Goal: Navigation & Orientation: Find specific page/section

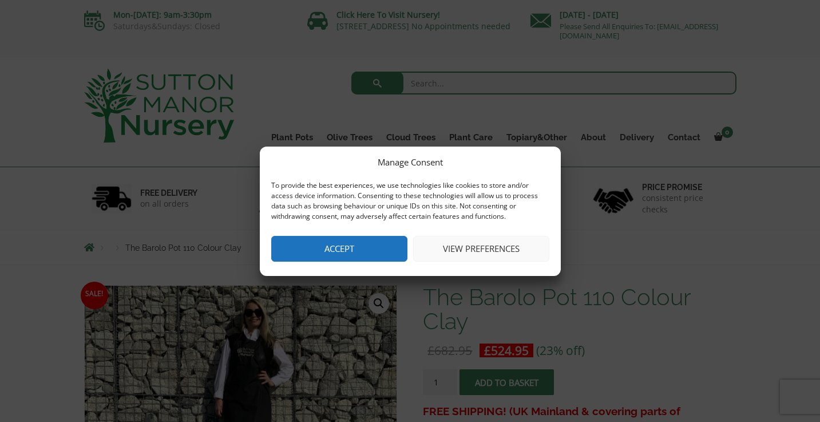
click at [470, 243] on button "View preferences" at bounding box center [481, 249] width 136 height 26
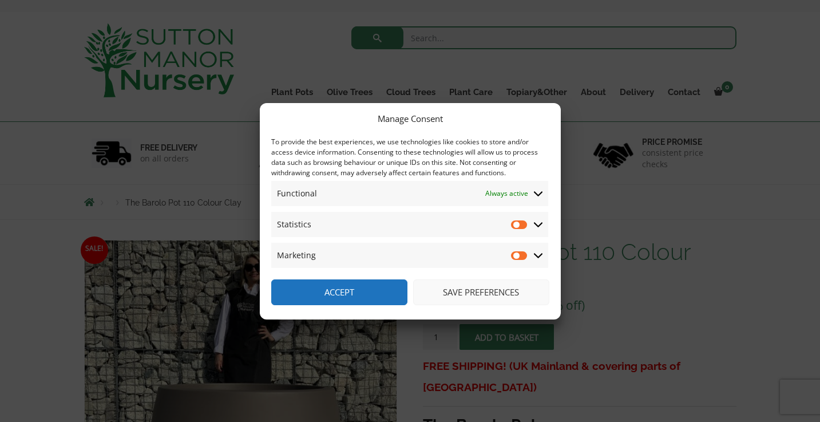
scroll to position [45, 0]
click at [514, 221] on input "Statistics" at bounding box center [519, 224] width 17 height 11
click at [518, 222] on input "Statistics" at bounding box center [519, 224] width 17 height 11
checkbox input "false"
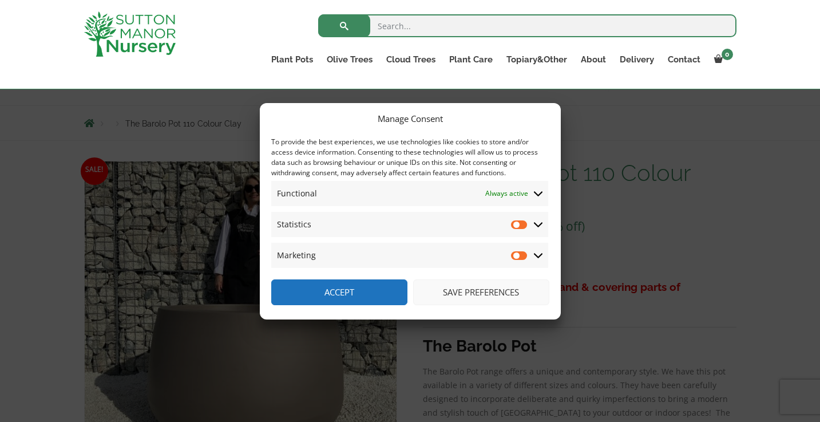
scroll to position [107, 0]
click at [454, 294] on button "Save preferences" at bounding box center [481, 292] width 136 height 26
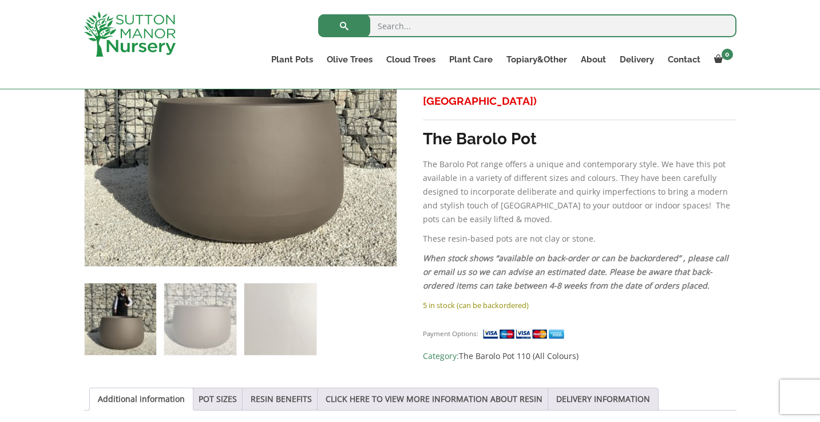
scroll to position [311, 0]
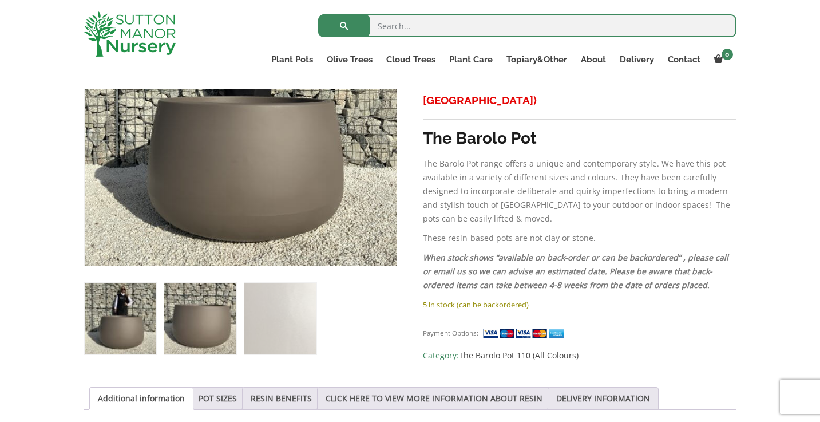
click at [213, 322] on img at bounding box center [200, 319] width 72 height 72
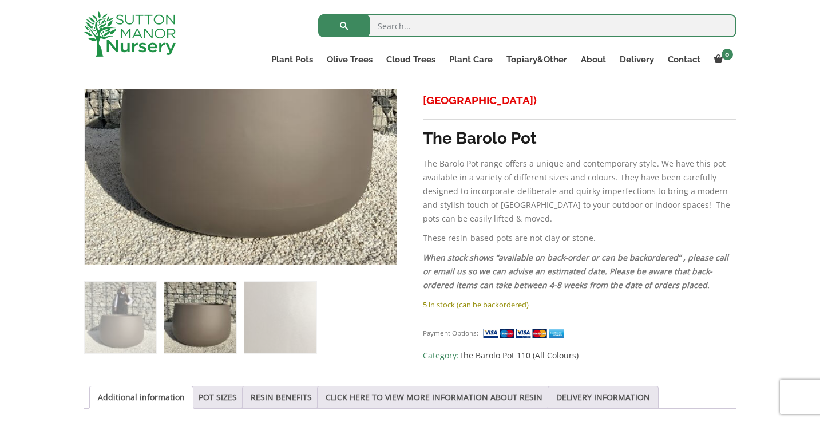
scroll to position [195, 0]
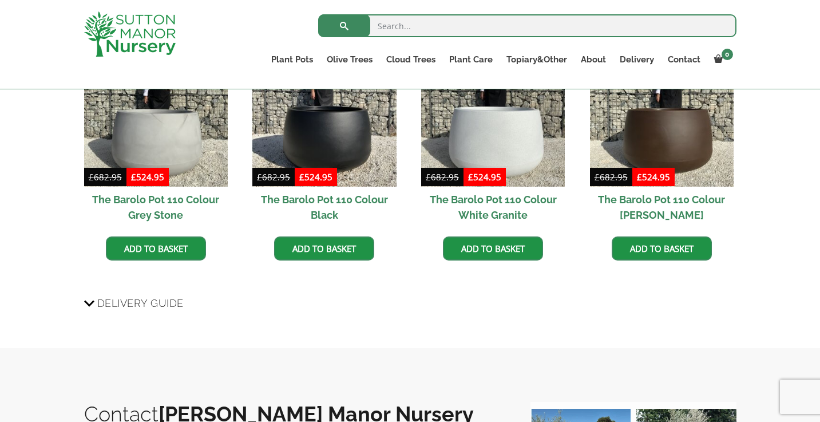
scroll to position [781, 0]
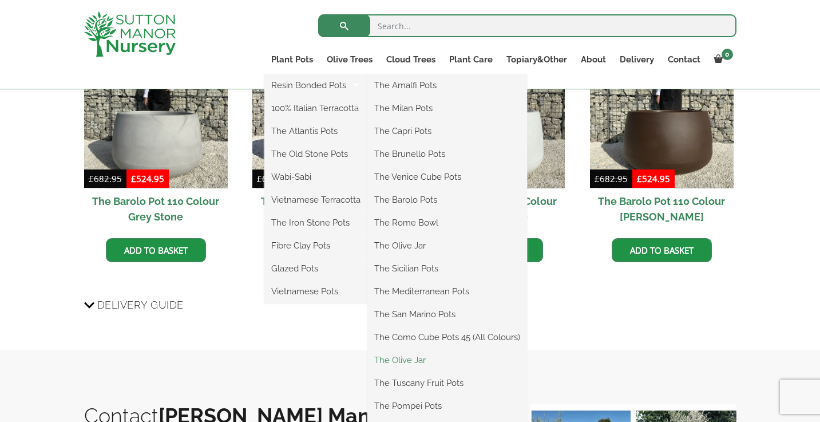
click at [400, 363] on link "The Olive Jar" at bounding box center [447, 359] width 160 height 17
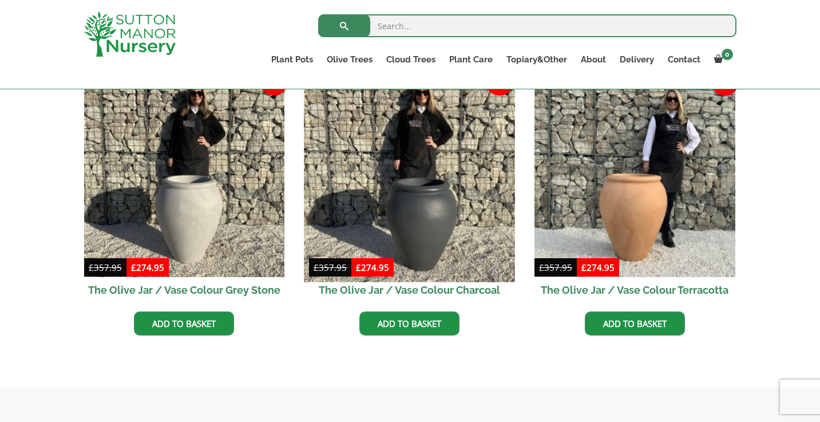
scroll to position [357, 0]
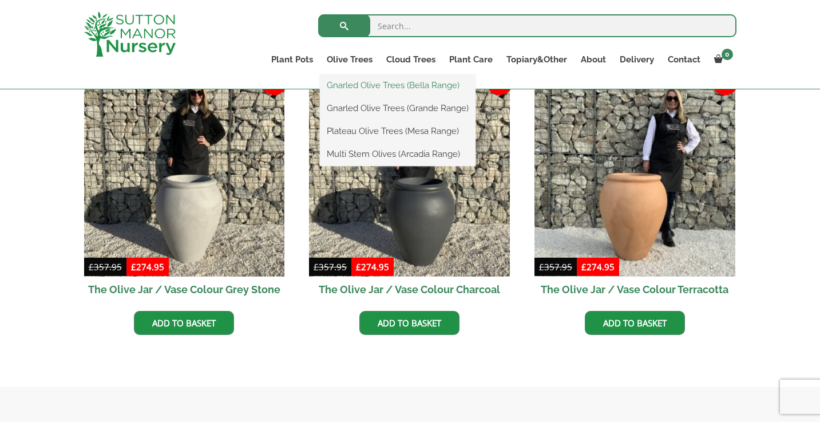
click at [350, 85] on link "Gnarled Olive Trees (Bella Range)" at bounding box center [398, 85] width 156 height 17
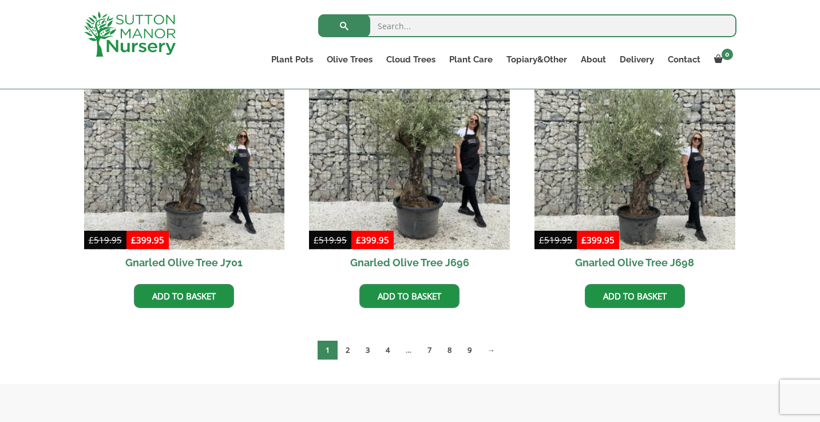
scroll to position [332, 0]
